Goal: Find specific page/section: Find specific page/section

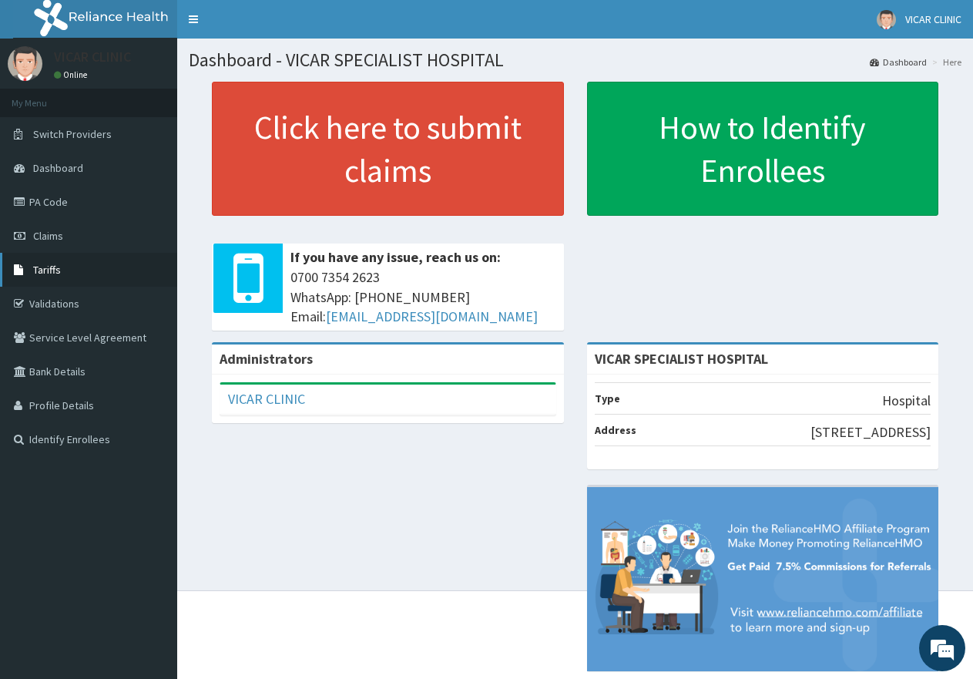
click at [67, 273] on link "Tariffs" at bounding box center [88, 270] width 177 height 34
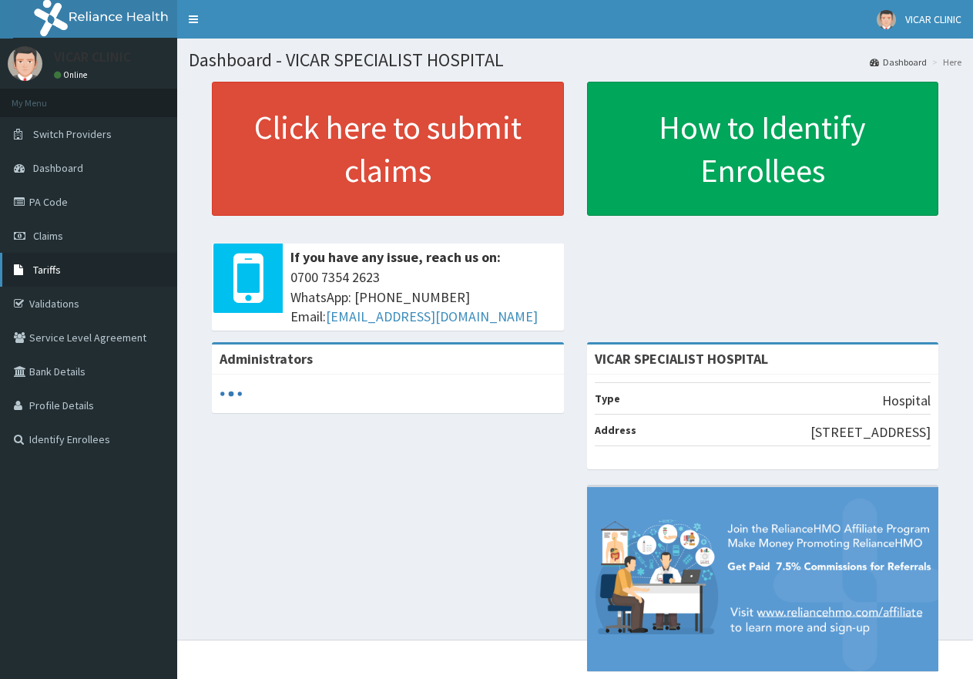
click at [45, 281] on link "Tariffs" at bounding box center [88, 270] width 177 height 34
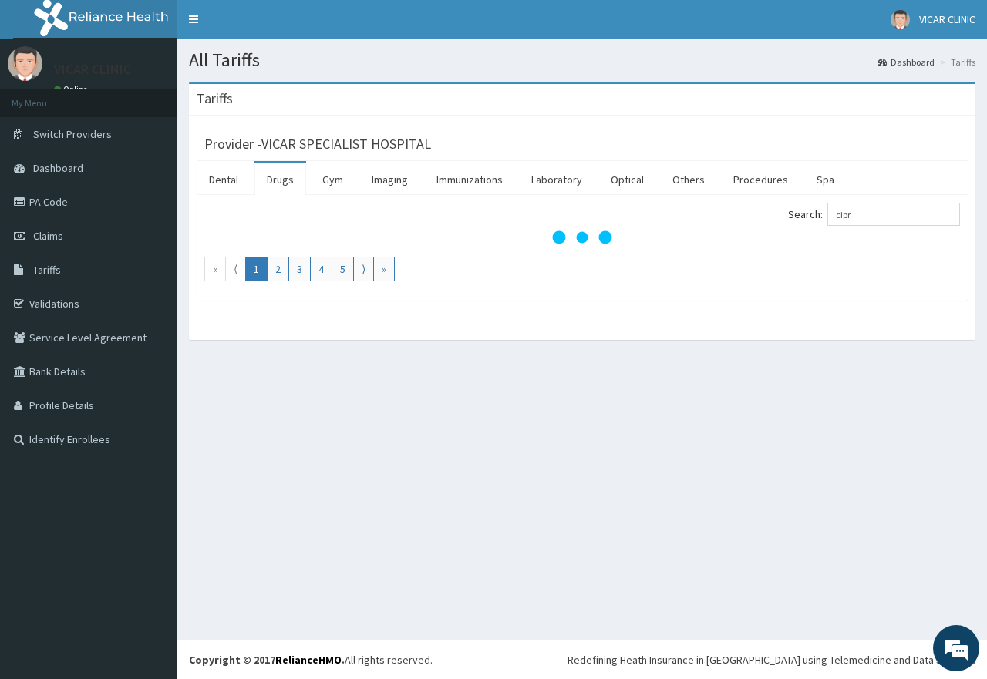
type input "cipro"
